Goal: Task Accomplishment & Management: Complete application form

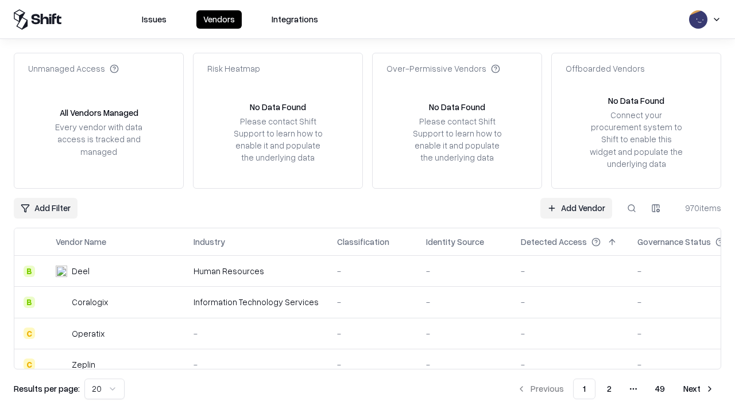
click at [576, 208] on link "Add Vendor" at bounding box center [576, 208] width 72 height 21
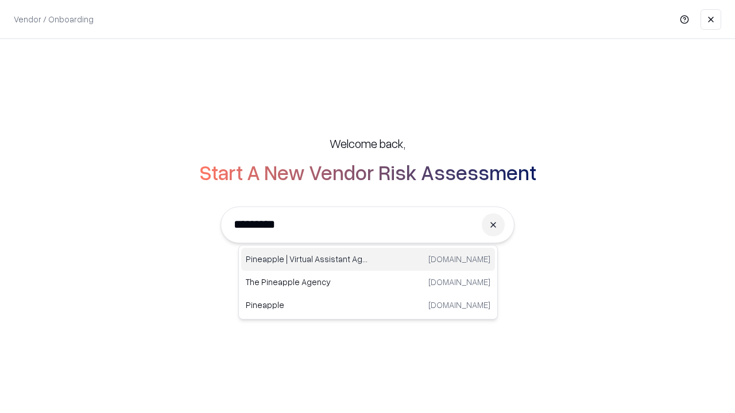
click at [368, 259] on div "Pineapple | Virtual Assistant Agency [DOMAIN_NAME]" at bounding box center [368, 259] width 254 height 23
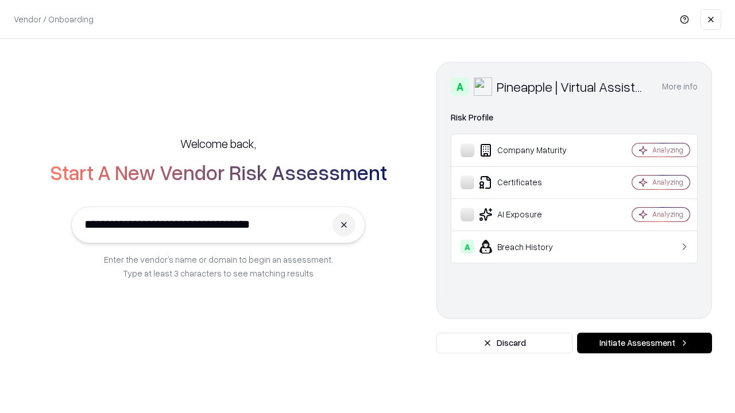
type input "**********"
click at [644, 343] on button "Initiate Assessment" at bounding box center [644, 343] width 135 height 21
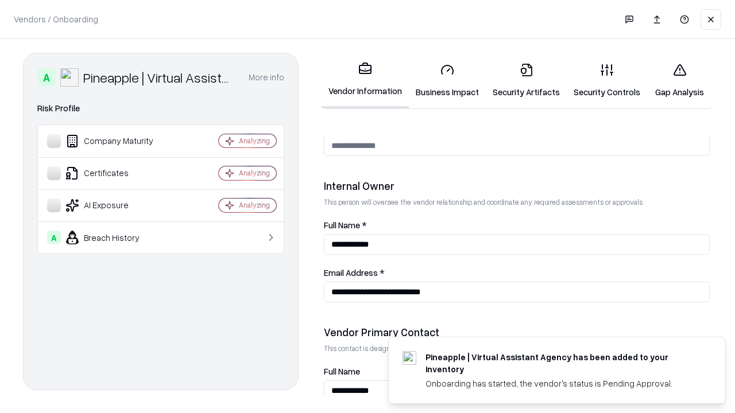
scroll to position [595, 0]
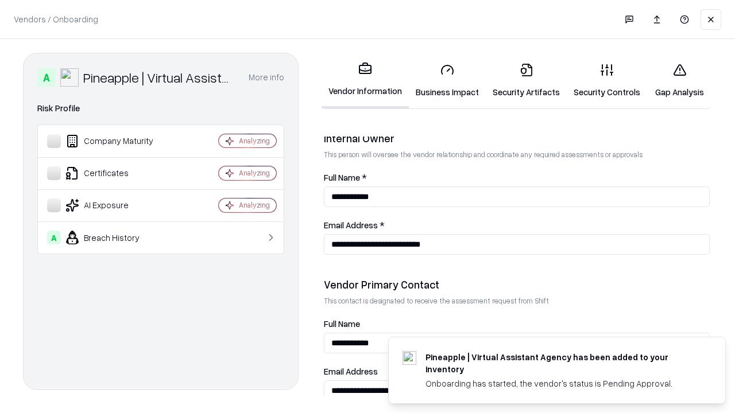
click at [447, 80] on link "Business Impact" at bounding box center [447, 80] width 77 height 53
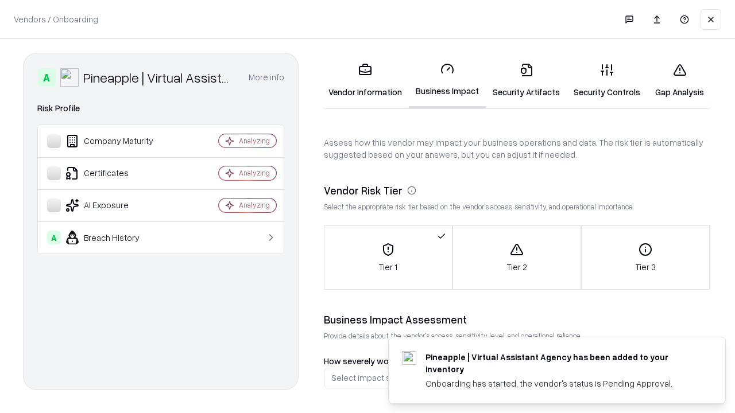
click at [526, 80] on link "Security Artifacts" at bounding box center [526, 80] width 81 height 53
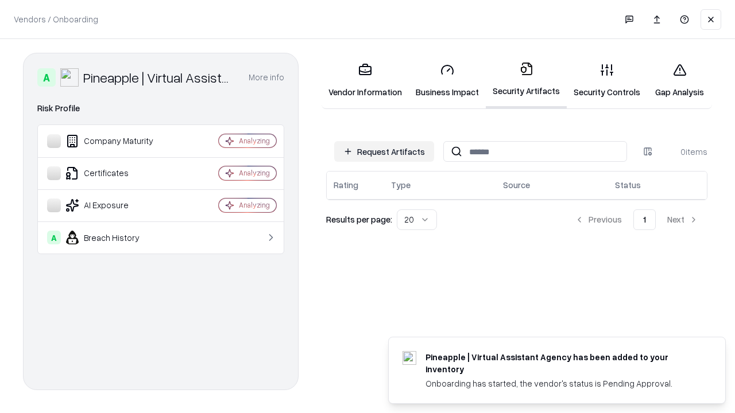
click at [384, 152] on button "Request Artifacts" at bounding box center [384, 151] width 100 height 21
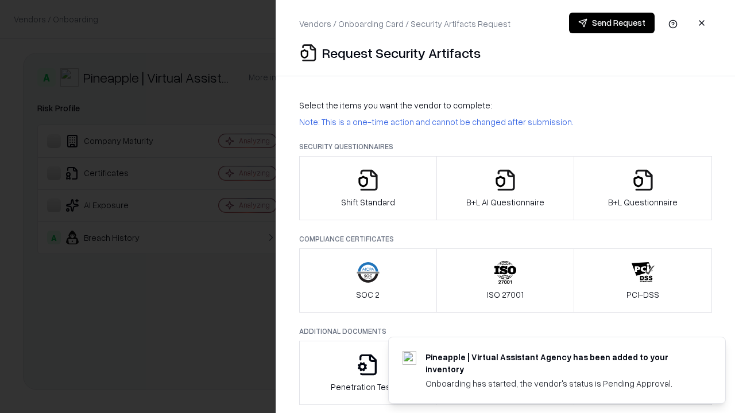
click at [367, 188] on icon "button" at bounding box center [367, 180] width 23 height 23
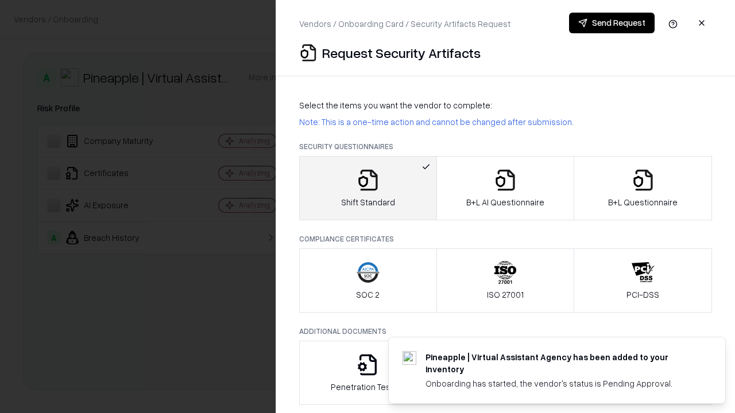
click at [611, 23] on button "Send Request" at bounding box center [612, 23] width 86 height 21
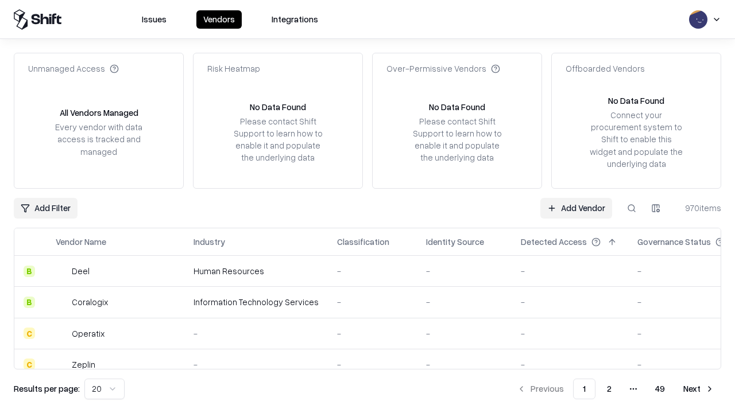
click at [631, 208] on button at bounding box center [631, 208] width 21 height 21
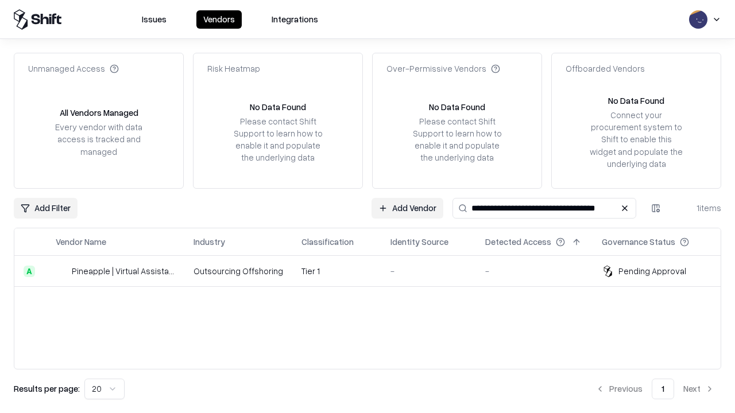
type input "**********"
click at [374, 271] on td "Tier 1" at bounding box center [336, 271] width 89 height 31
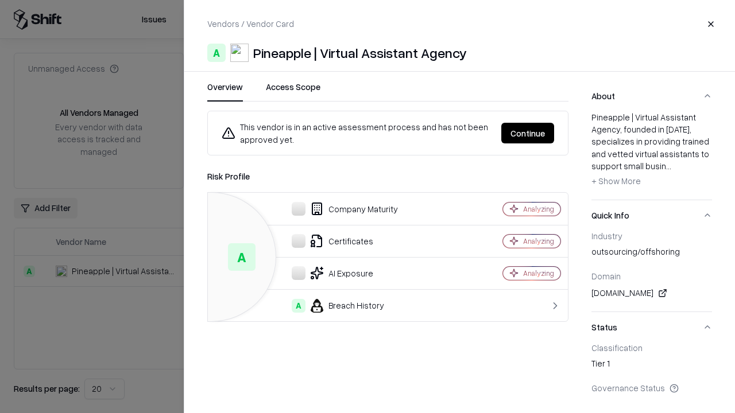
click at [527, 133] on button "Continue" at bounding box center [527, 133] width 53 height 21
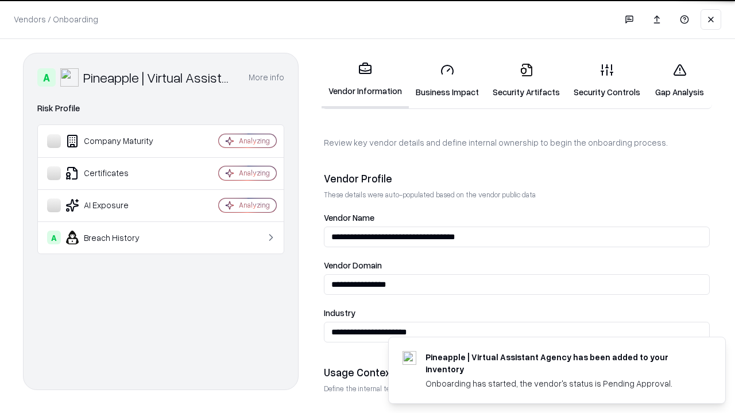
click at [526, 80] on link "Security Artifacts" at bounding box center [526, 80] width 81 height 53
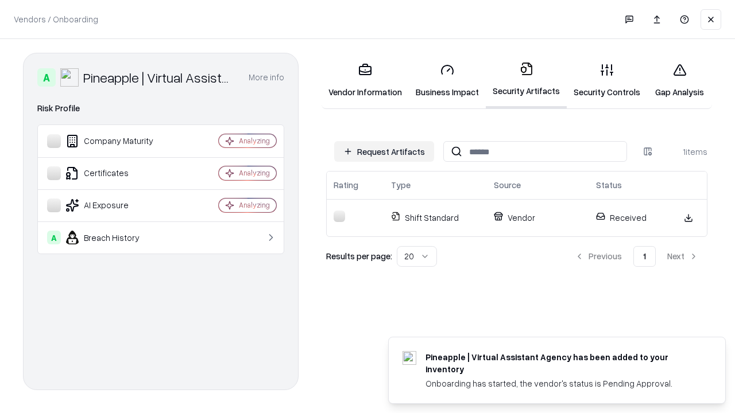
click at [679, 80] on link "Gap Analysis" at bounding box center [679, 80] width 65 height 53
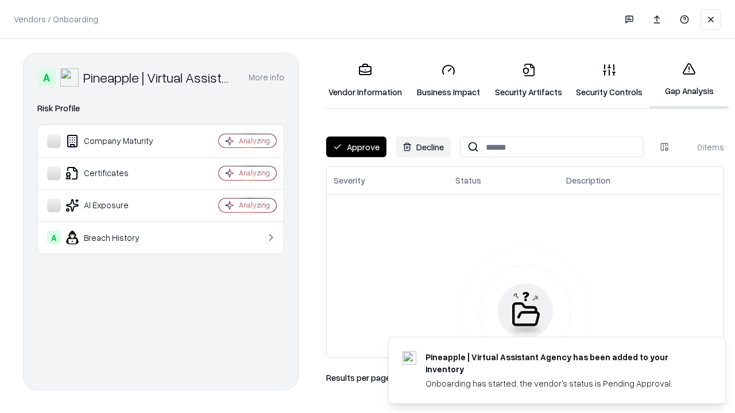
click at [356, 147] on button "Approve" at bounding box center [356, 147] width 60 height 21
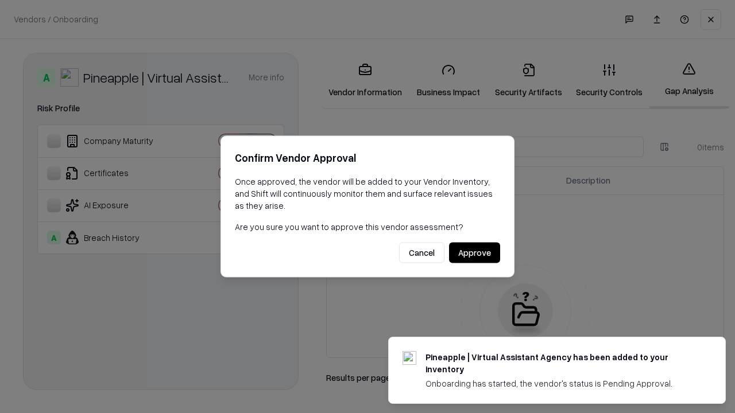
click at [474, 253] on button "Approve" at bounding box center [474, 253] width 51 height 21
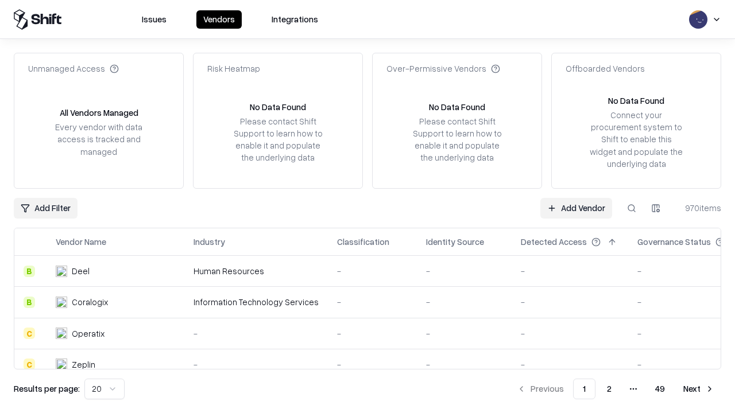
type input "**********"
click at [576, 208] on link "Add Vendor" at bounding box center [576, 208] width 72 height 21
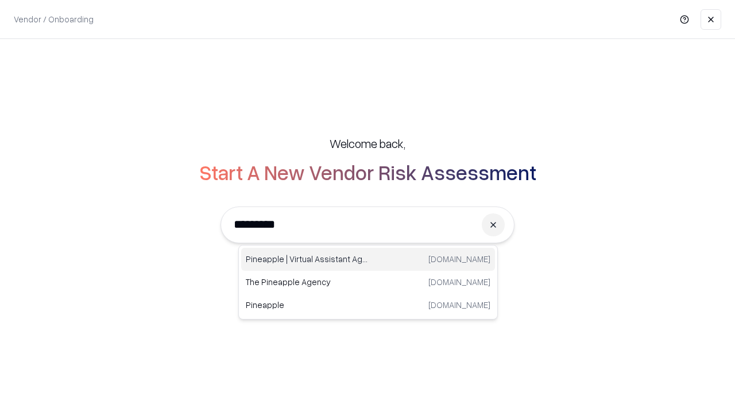
click at [368, 259] on div "Pineapple | Virtual Assistant Agency [DOMAIN_NAME]" at bounding box center [368, 259] width 254 height 23
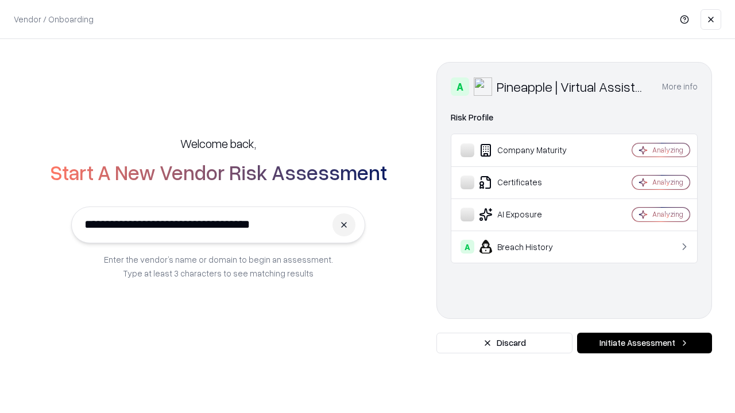
type input "**********"
click at [644, 343] on button "Initiate Assessment" at bounding box center [644, 343] width 135 height 21
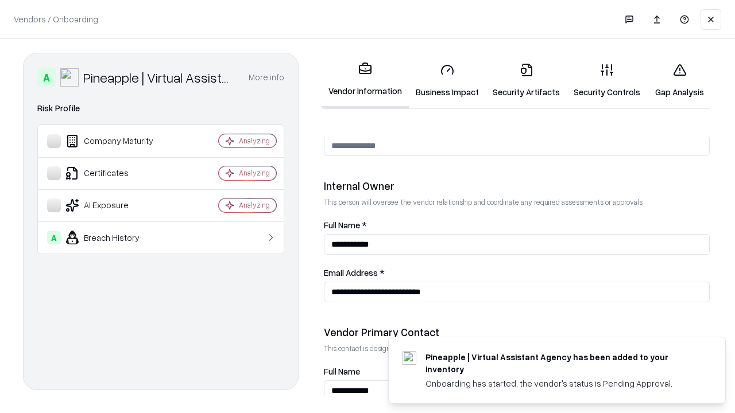
scroll to position [595, 0]
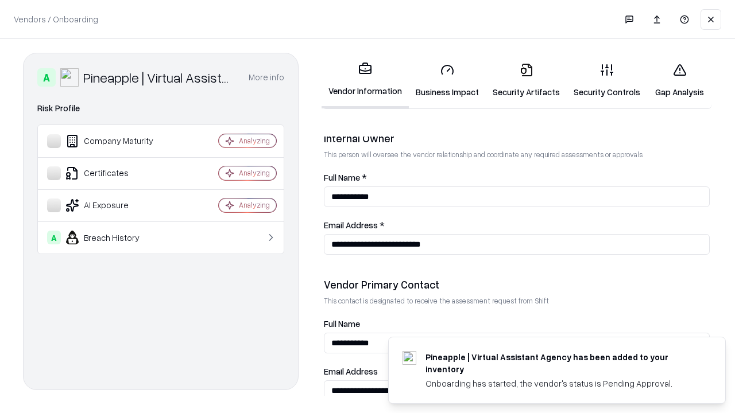
click at [679, 80] on link "Gap Analysis" at bounding box center [679, 80] width 65 height 53
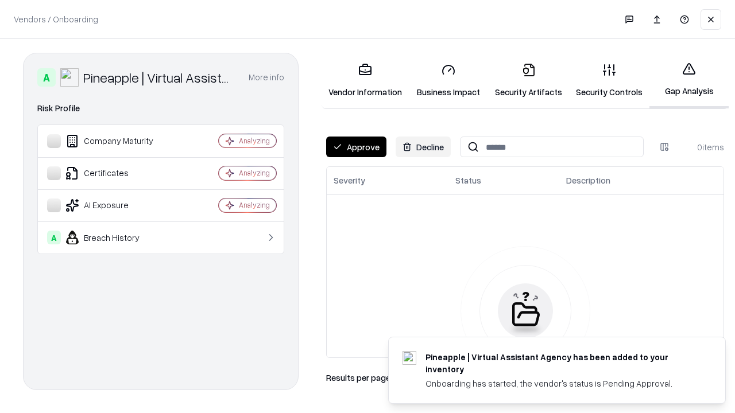
click at [356, 147] on button "Approve" at bounding box center [356, 147] width 60 height 21
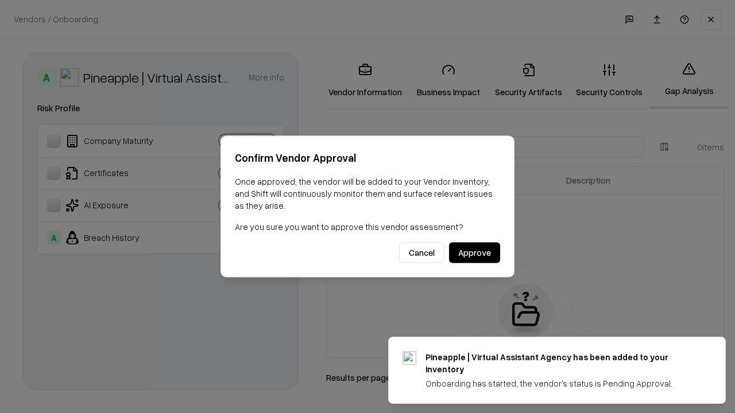
click at [474, 253] on button "Approve" at bounding box center [474, 253] width 51 height 21
